Goal: Check status: Check status

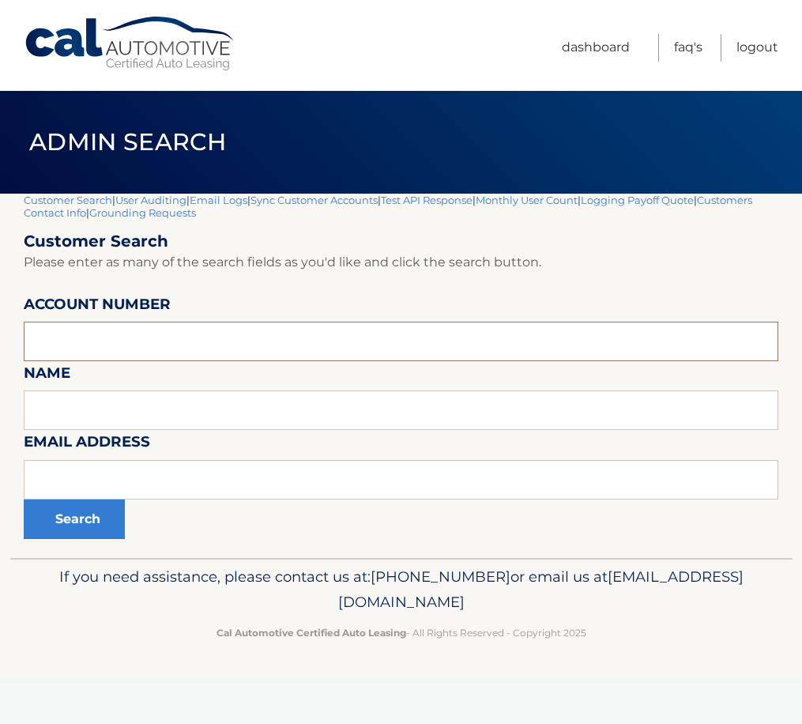
paste input "44456025997"
type input "44456025997"
click at [62, 516] on button "Search" at bounding box center [74, 519] width 101 height 40
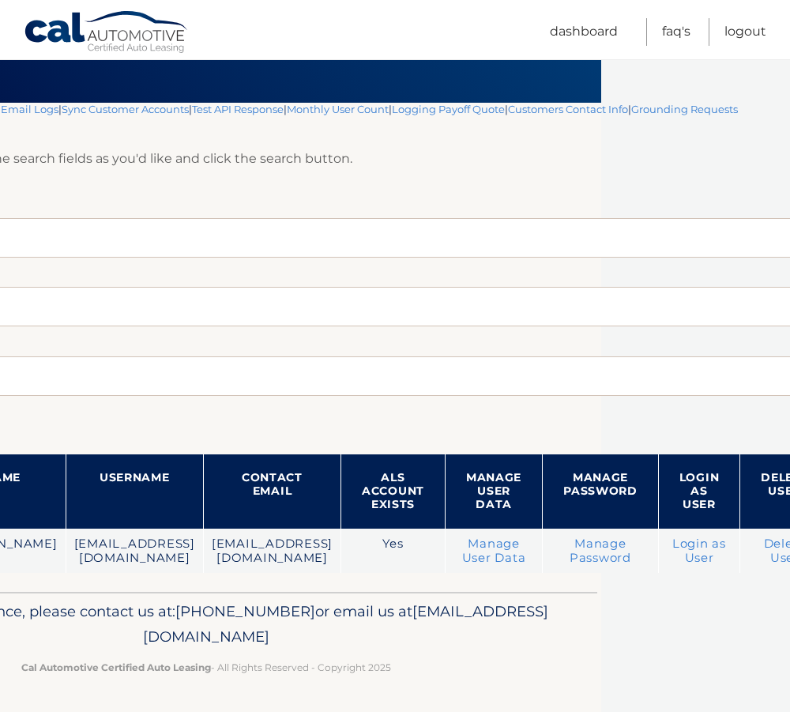
scroll to position [91, 296]
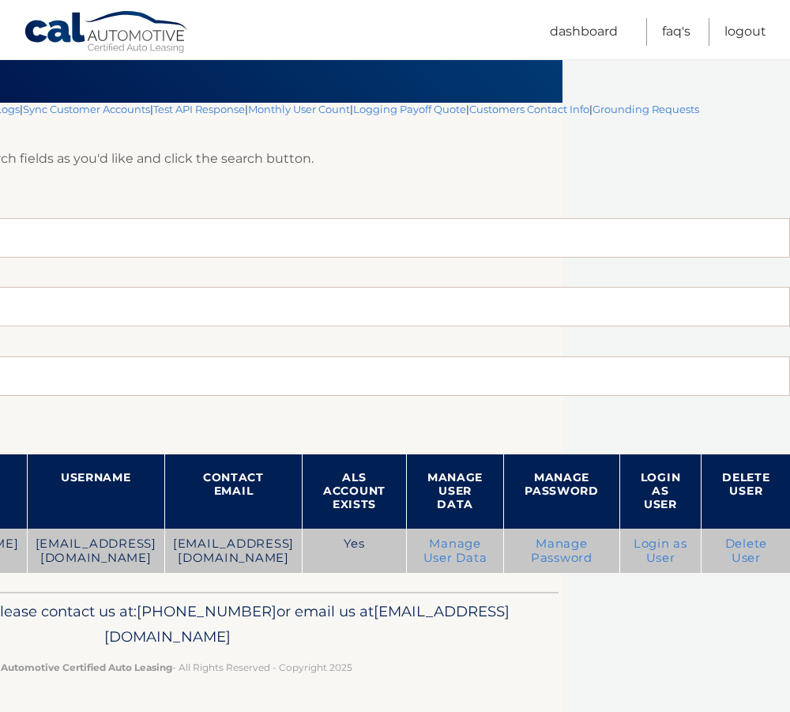
click at [665, 557] on link "Login as User" at bounding box center [661, 551] width 54 height 28
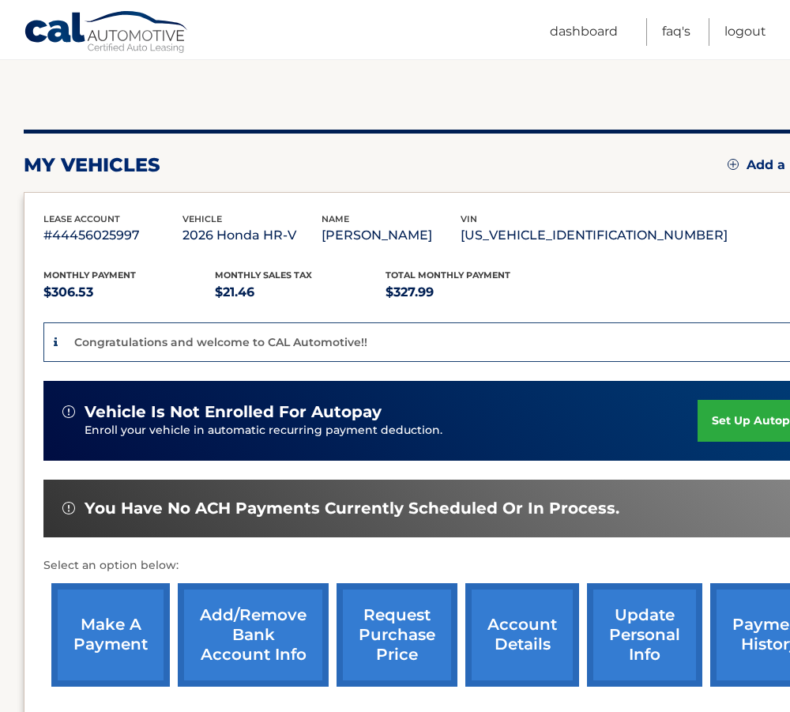
scroll to position [158, 0]
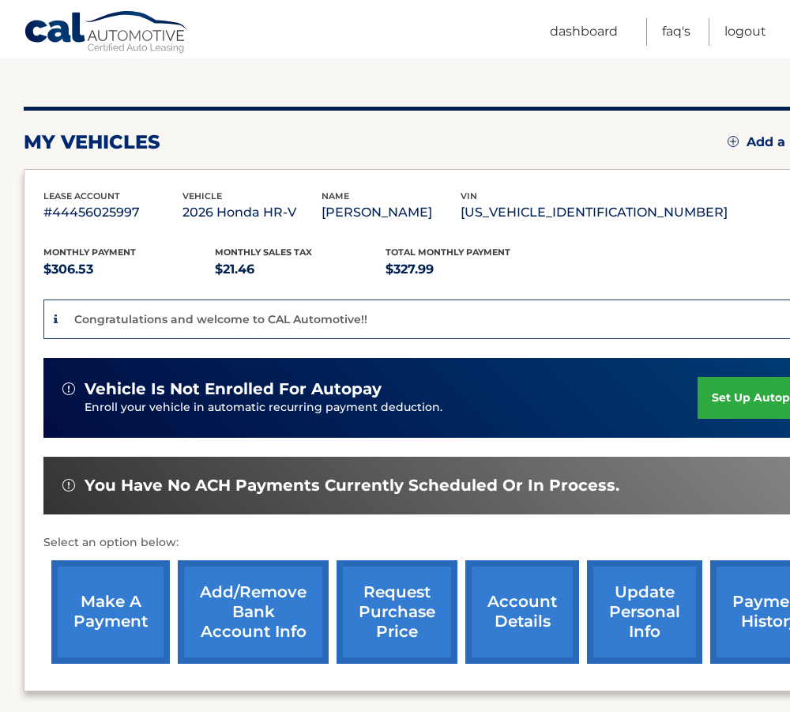
click at [526, 612] on link "account details" at bounding box center [522, 612] width 114 height 104
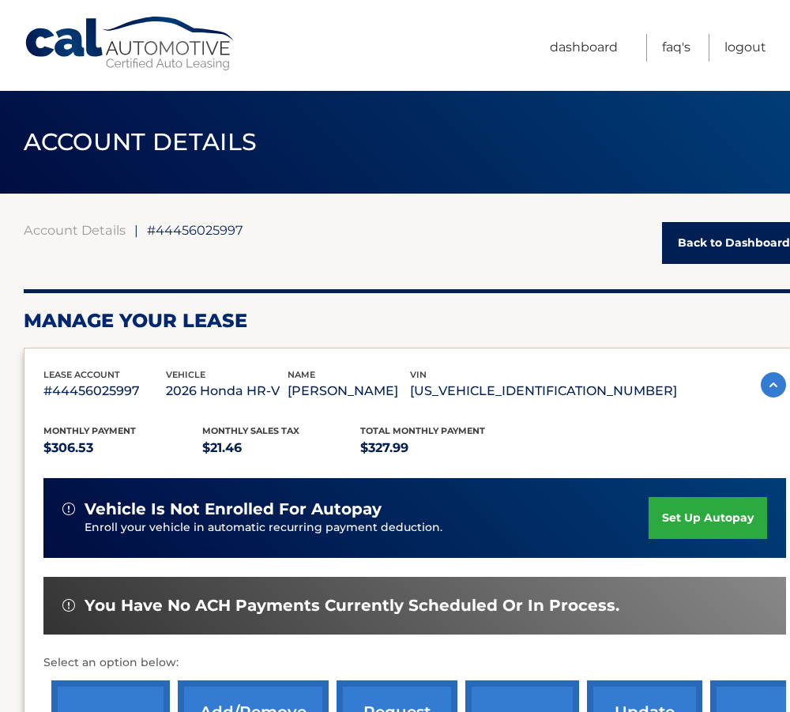
click at [716, 242] on link "Back to Dashboard" at bounding box center [734, 243] width 144 height 42
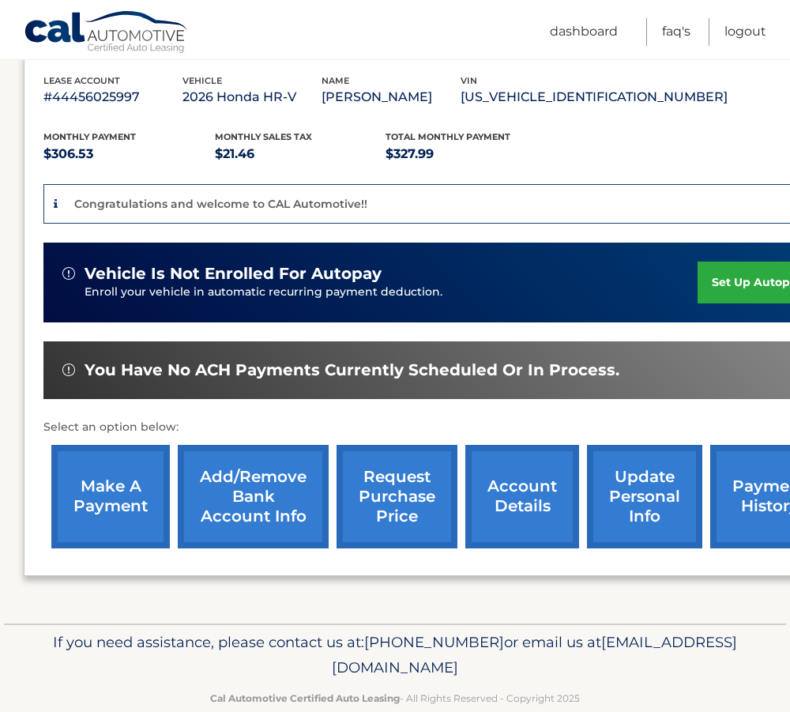
scroll to position [305, 0]
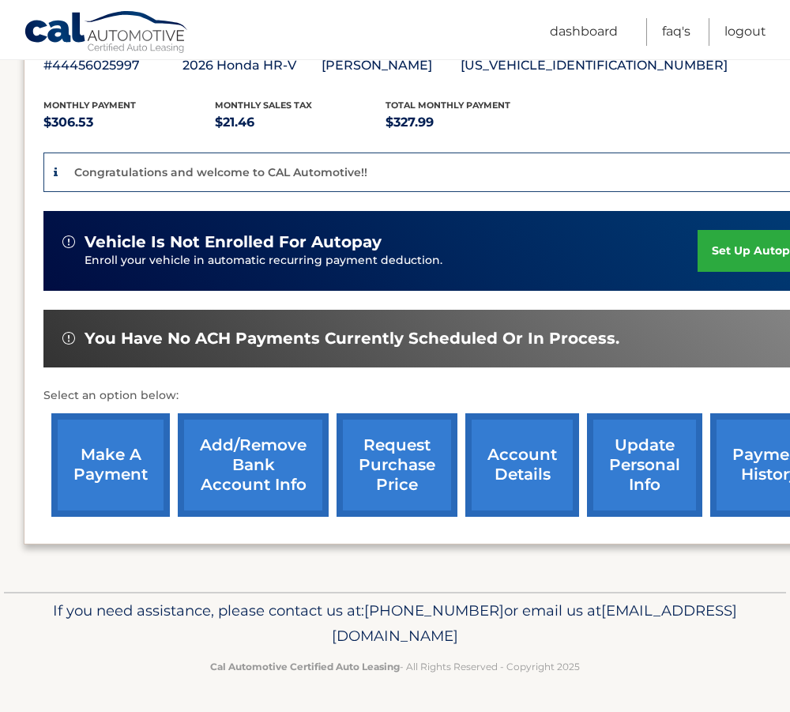
click at [515, 470] on link "account details" at bounding box center [522, 465] width 114 height 104
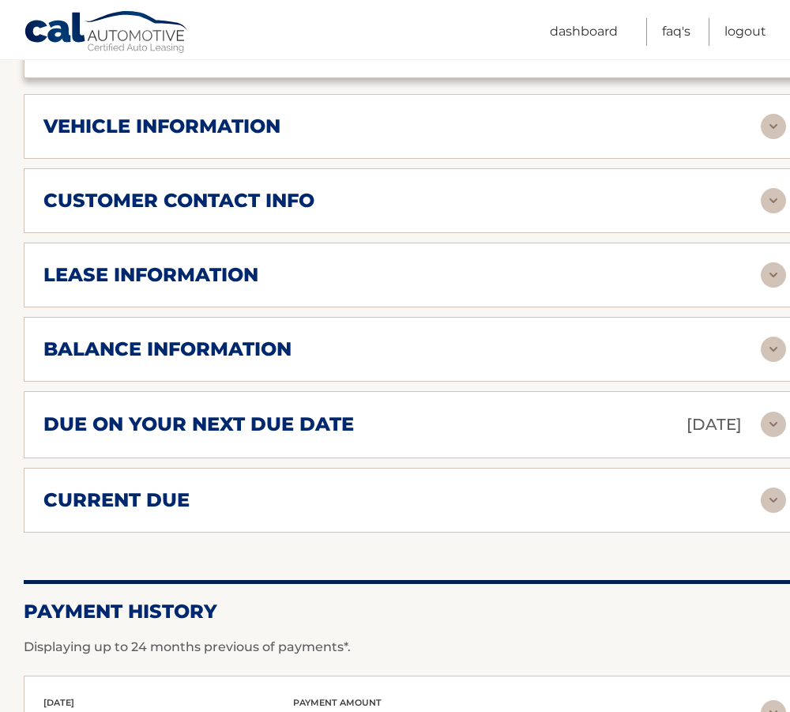
scroll to position [790, 0]
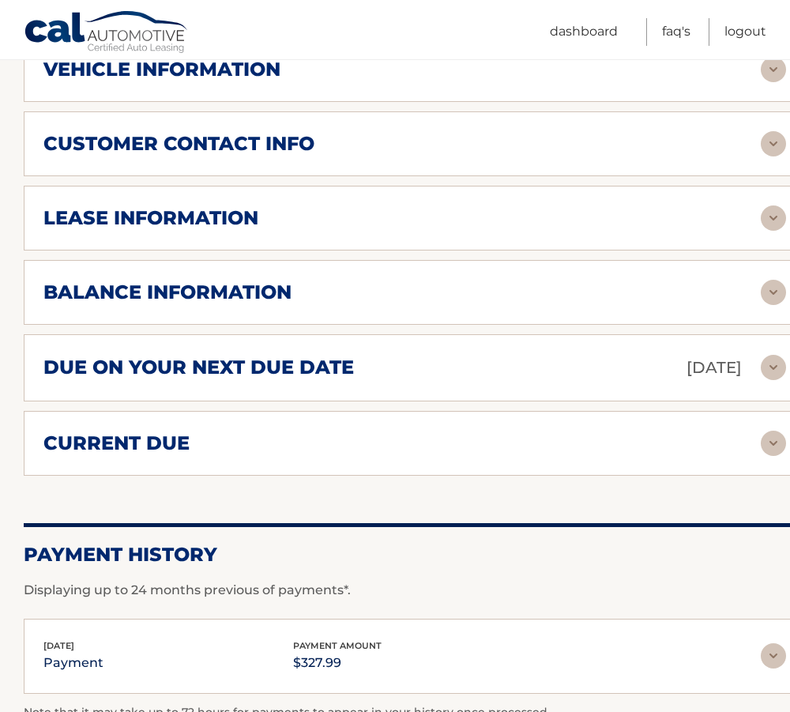
click at [242, 304] on div "balance information" at bounding box center [414, 292] width 743 height 25
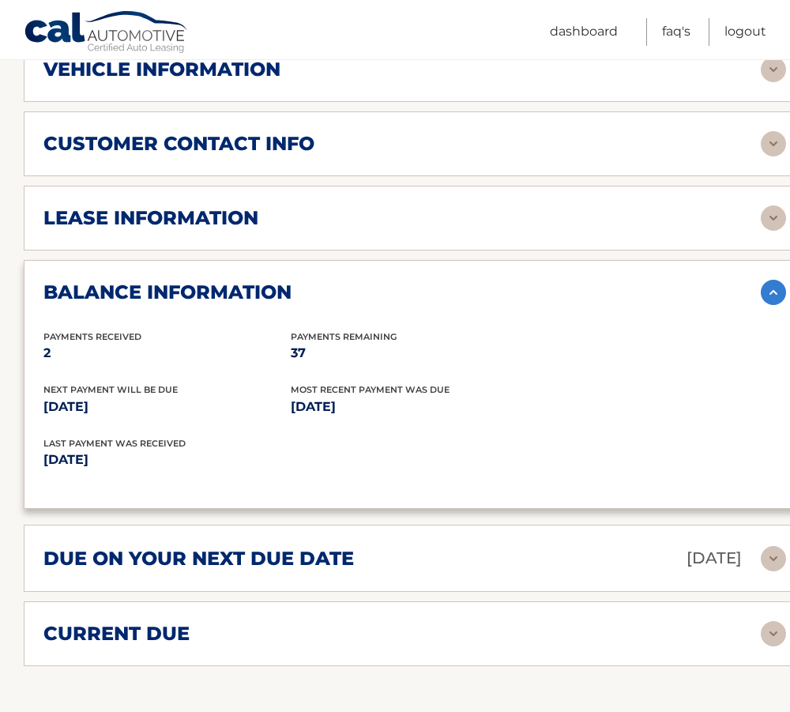
click at [224, 563] on h2 "due on your next due date" at bounding box center [198, 559] width 311 height 24
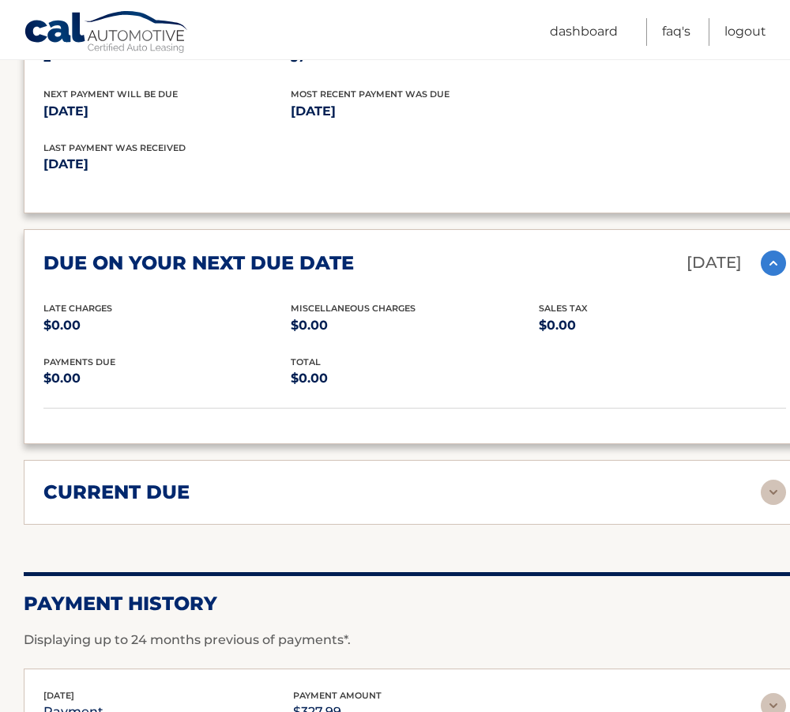
scroll to position [1106, 0]
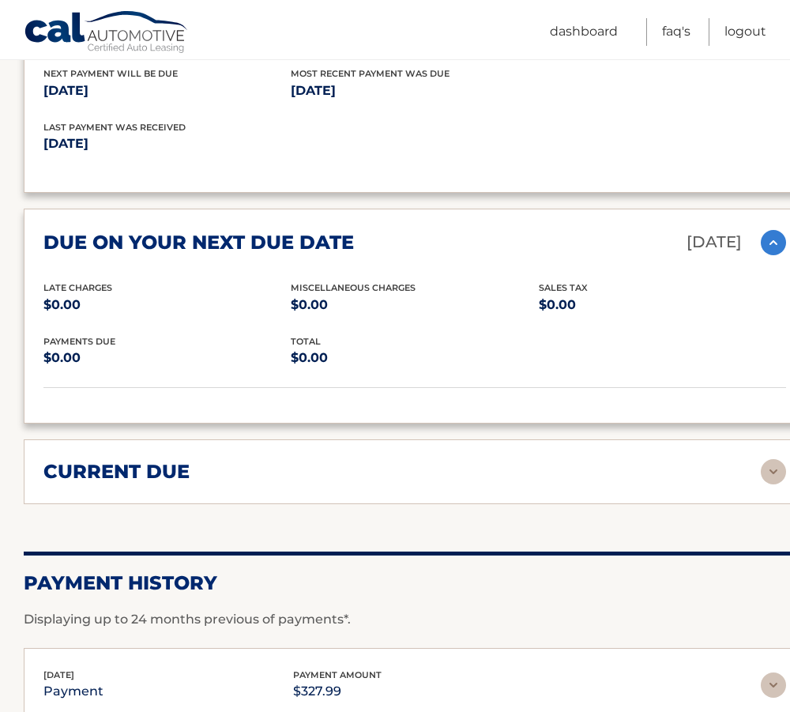
click at [194, 484] on div "current due" at bounding box center [414, 471] width 743 height 25
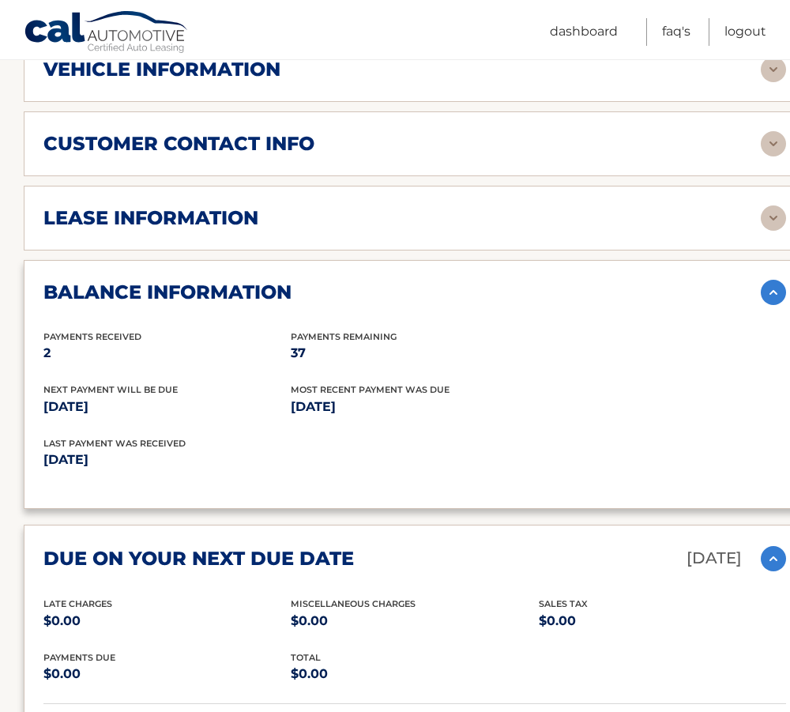
scroll to position [395, 0]
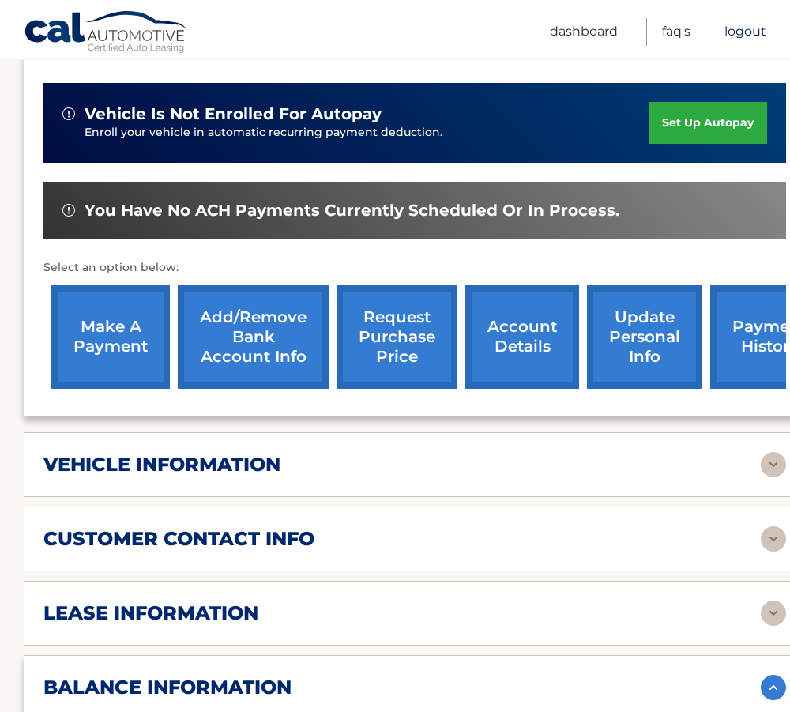
click at [747, 35] on link "Logout" at bounding box center [746, 32] width 42 height 28
